Goal: Task Accomplishment & Management: Use online tool/utility

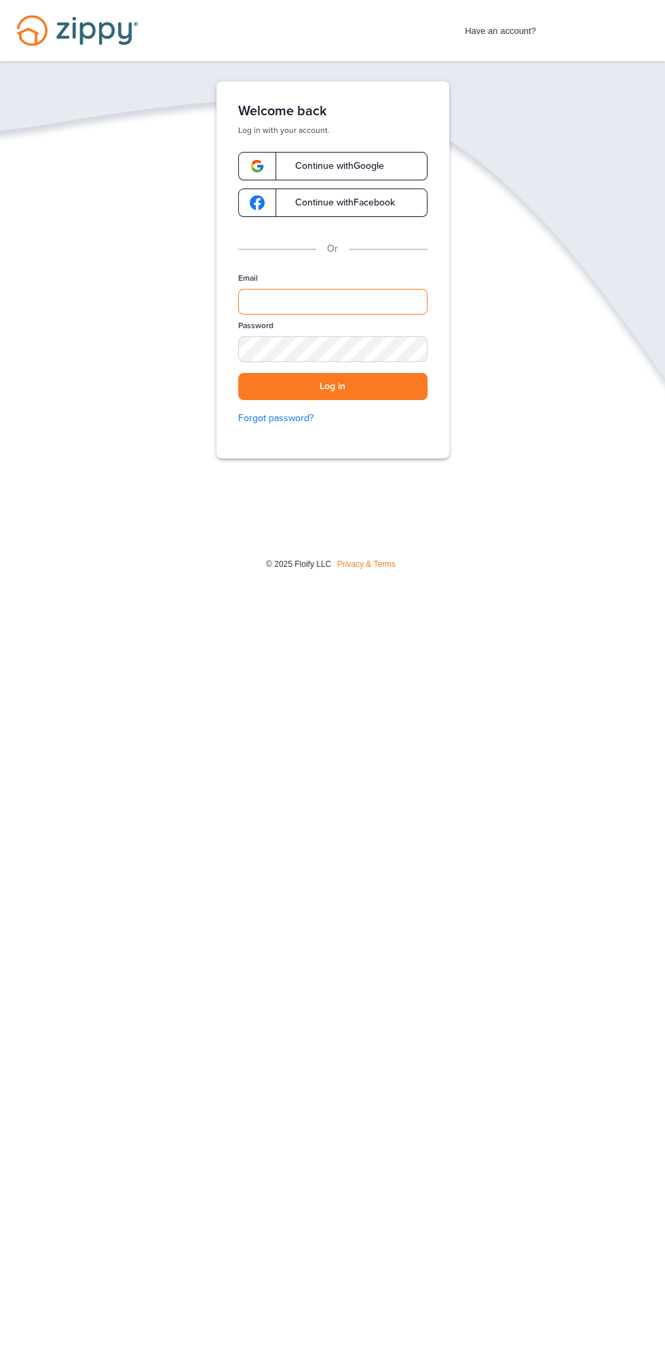
click at [372, 299] on input "Email" at bounding box center [332, 302] width 189 height 26
type input "**********"
click at [238, 373] on button "Log in" at bounding box center [332, 387] width 189 height 28
